Goal: Task Accomplishment & Management: Manage account settings

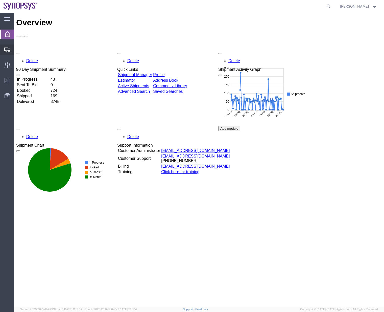
click at [0, 0] on span "Shipment Manager" at bounding box center [0, 0] width 0 height 0
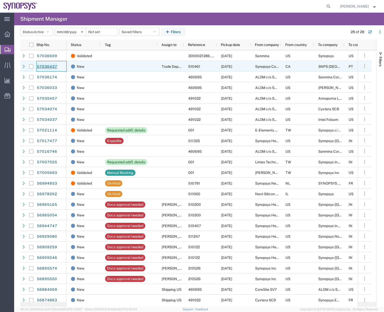
click at [54, 68] on link "57036437" at bounding box center [47, 67] width 21 height 8
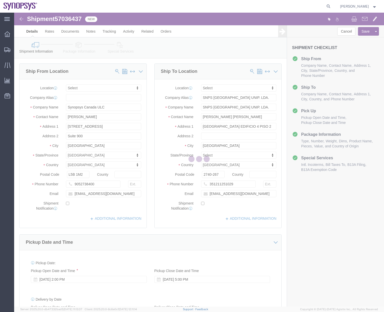
select select
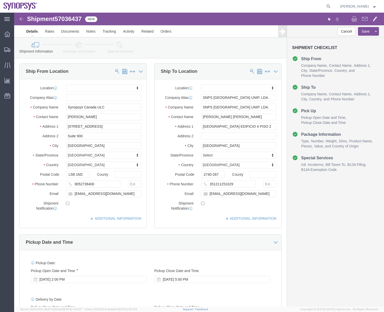
click icon
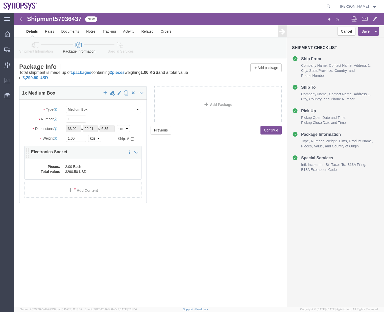
click div "Pieces: 2.00 Each Total value: 3290.50 USD"
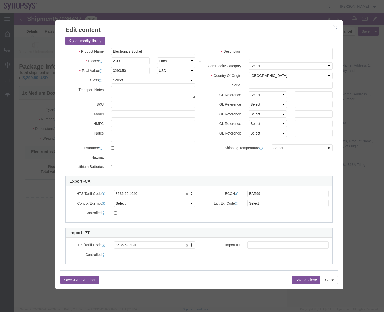
click button "button"
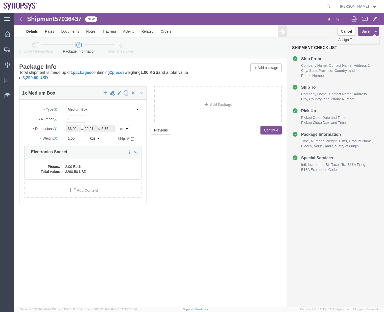
click link "Assign To"
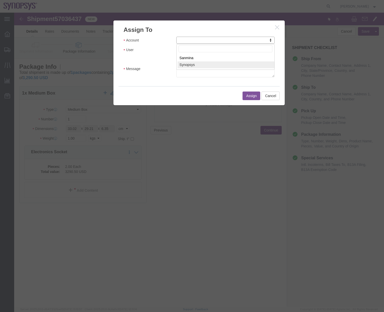
select select "117156"
select select
drag, startPoint x: 218, startPoint y: 49, endPoint x: 204, endPoint y: 36, distance: 19.0
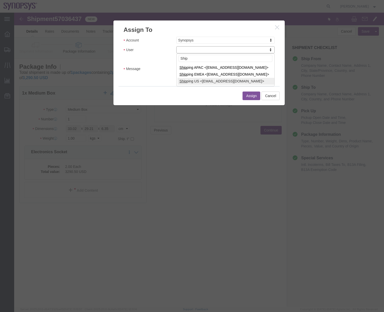
type input "Ship"
select select "100122"
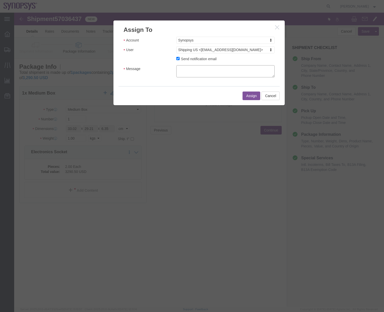
click textarea "Message"
type textarea "a"
click div "Assign Cancel"
click button "Assign"
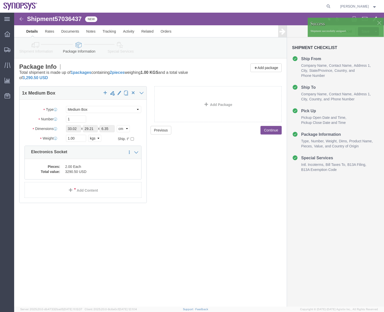
click div
